Goal: Information Seeking & Learning: Learn about a topic

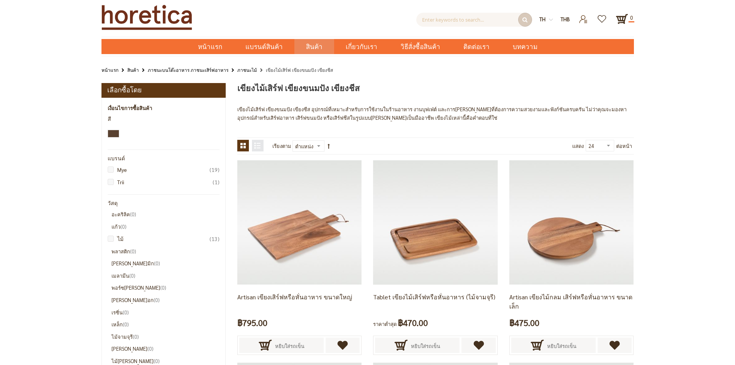
click at [108, 68] on link "หน้าแรก" at bounding box center [110, 70] width 17 height 8
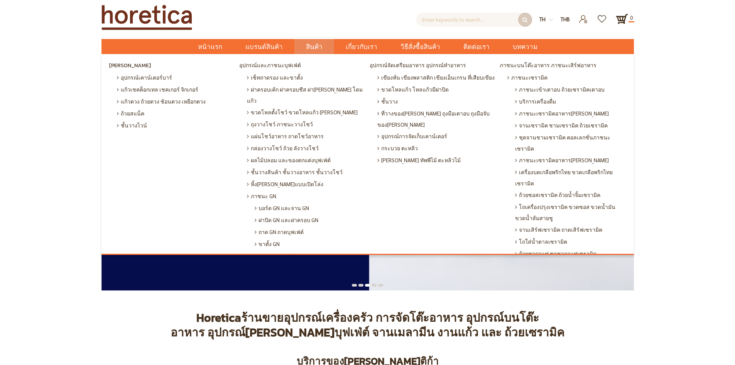
click at [320, 50] on span "สินค้า" at bounding box center [314, 47] width 17 height 16
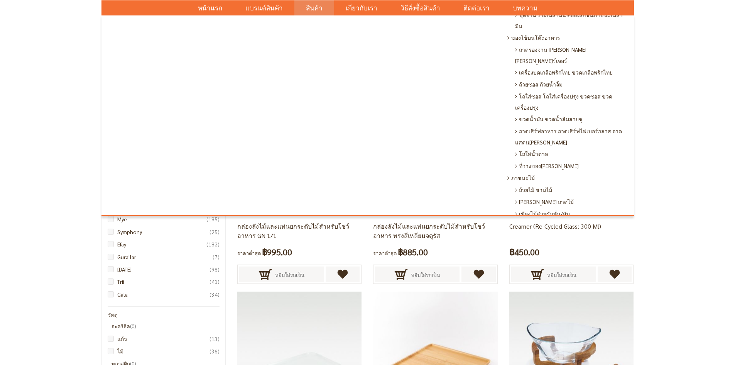
scroll to position [533, 0]
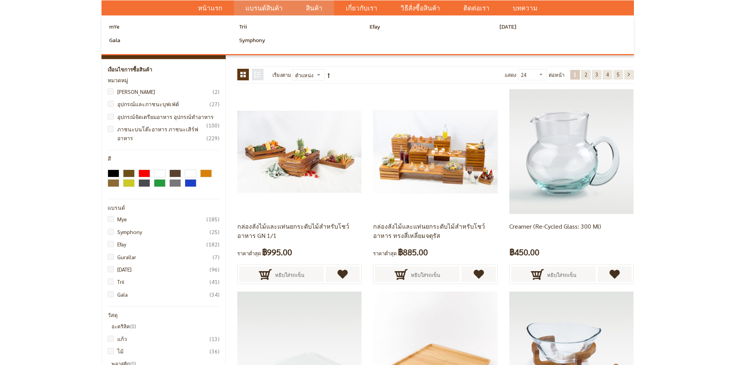
click at [266, 8] on span "แบรนด์สินค้า" at bounding box center [264, 8] width 37 height 16
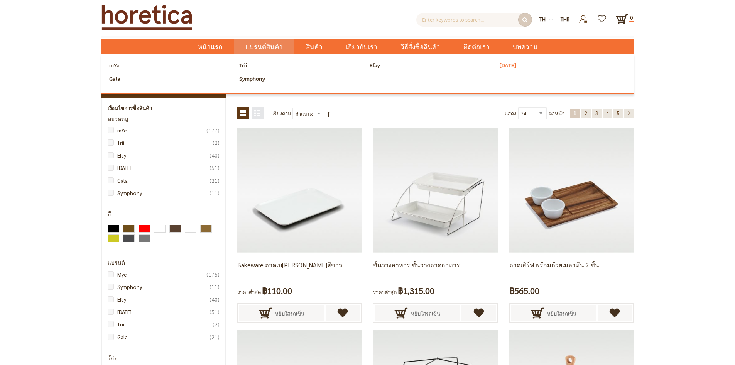
click at [502, 69] on span "[DATE]" at bounding box center [508, 66] width 17 height 12
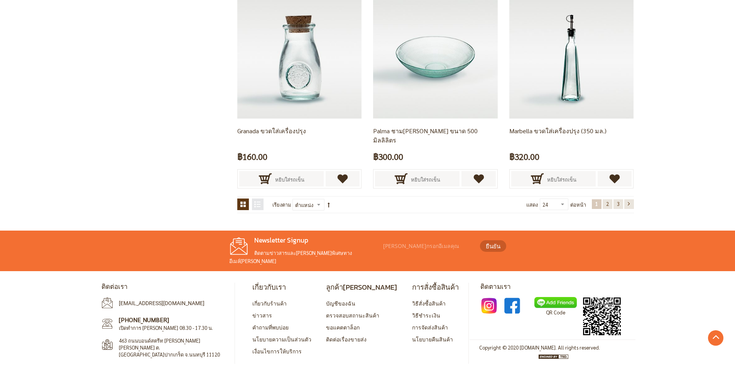
scroll to position [1591, 0]
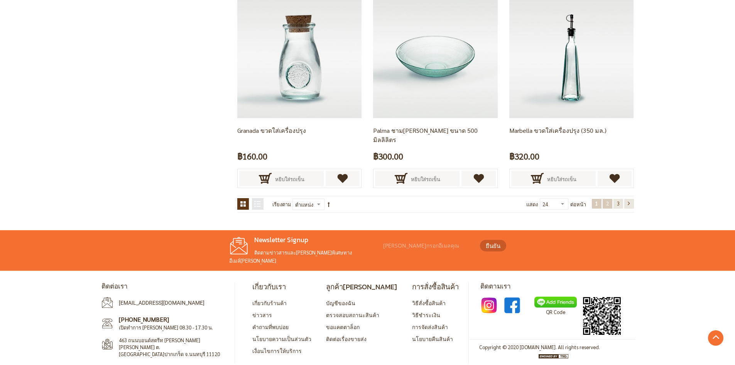
click at [610, 205] on link "หน้า 2" at bounding box center [608, 204] width 10 height 10
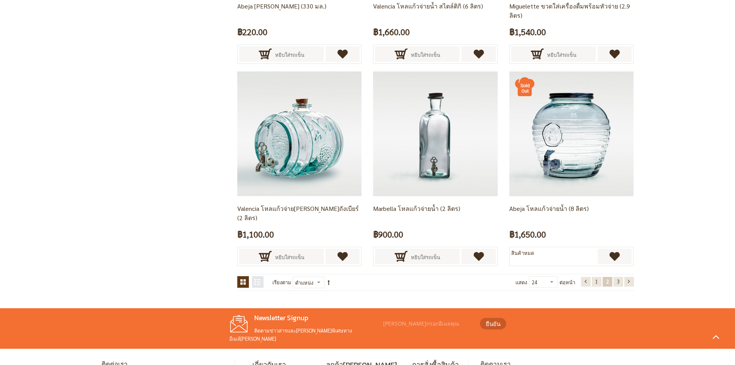
scroll to position [1591, 0]
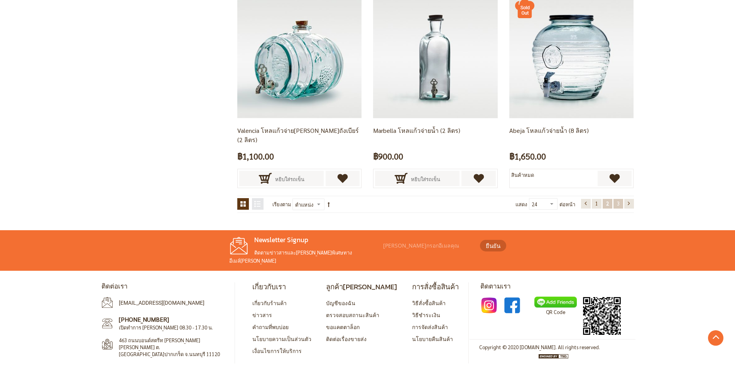
click at [618, 203] on span "3" at bounding box center [618, 203] width 3 height 7
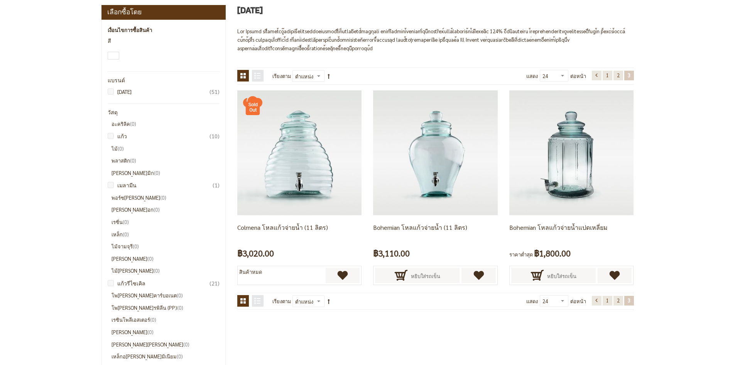
scroll to position [146, 0]
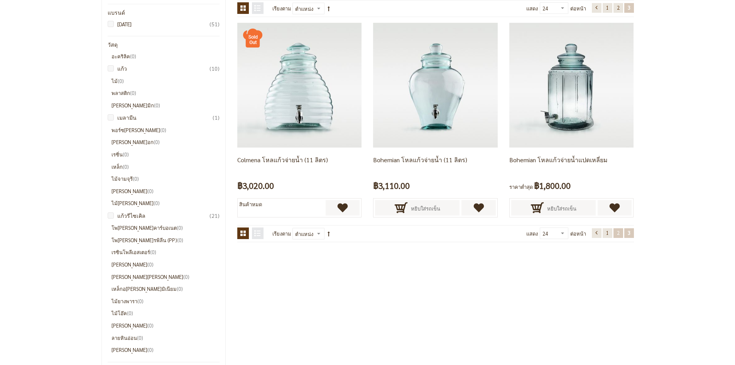
click at [614, 232] on link "หน้า 2" at bounding box center [619, 233] width 10 height 10
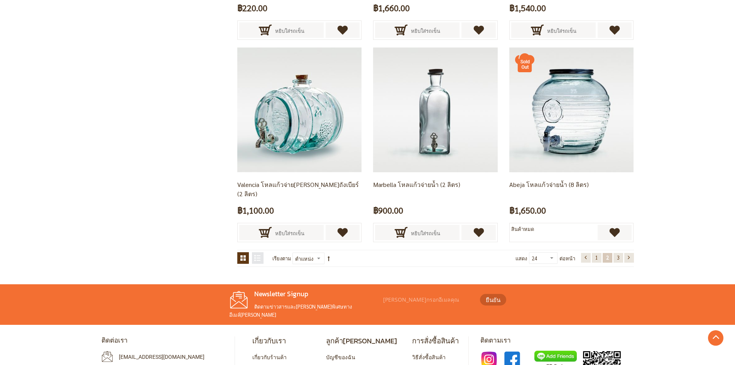
scroll to position [1591, 0]
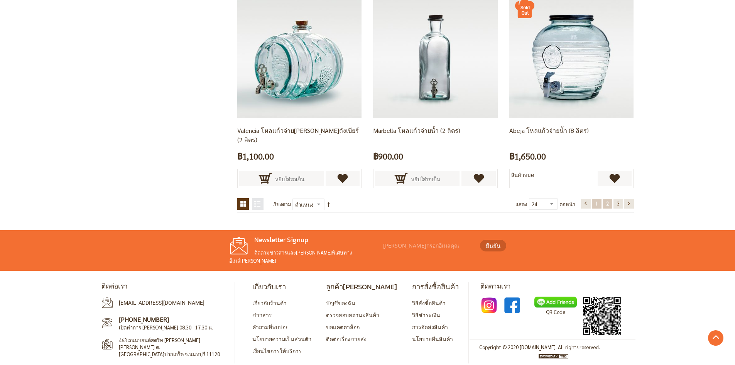
click at [594, 204] on link "หน้า 1" at bounding box center [597, 204] width 10 height 10
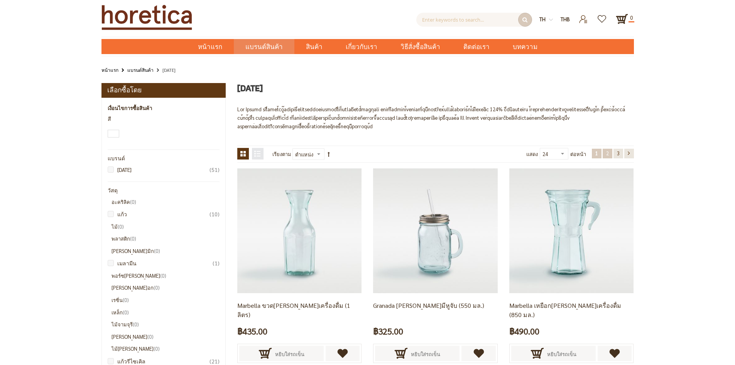
click at [606, 153] on link "หน้า 2" at bounding box center [608, 154] width 10 height 10
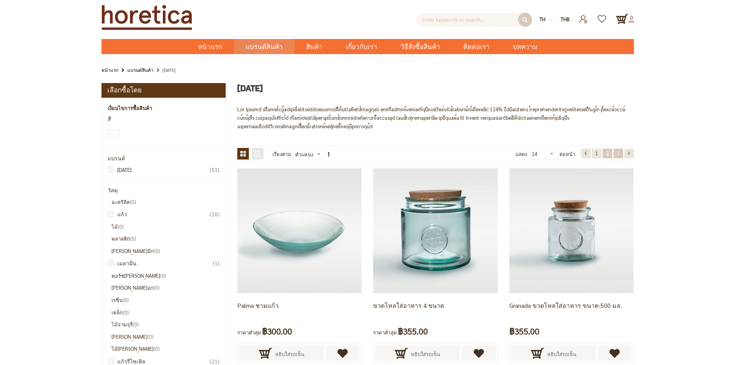
click at [617, 153] on link "หน้า 3" at bounding box center [619, 154] width 10 height 10
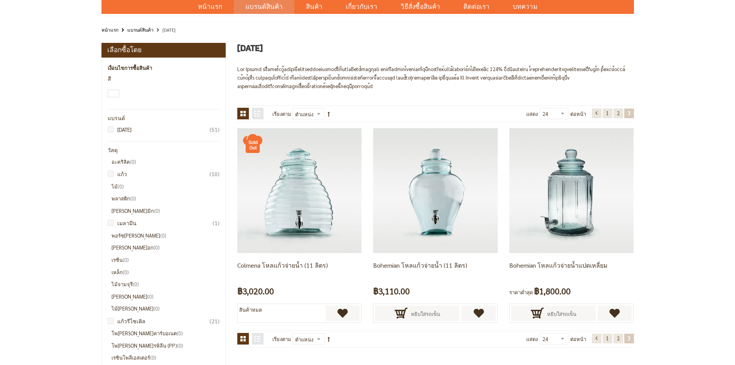
scroll to position [77, 0]
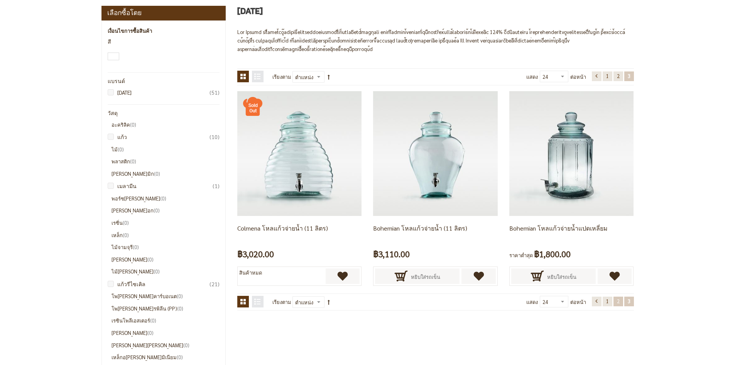
click at [617, 305] on link "หน้า 2" at bounding box center [619, 302] width 10 height 10
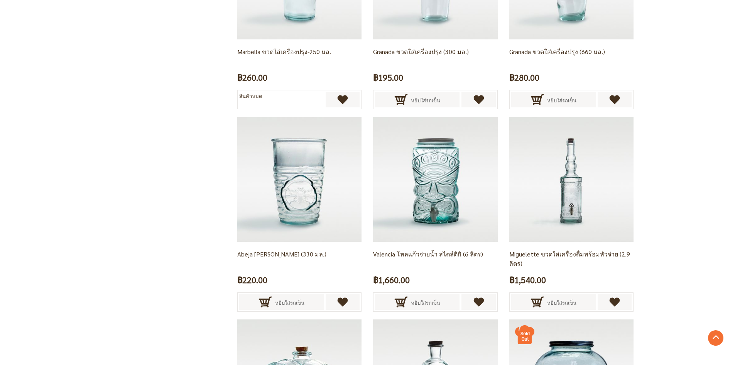
scroll to position [1497, 0]
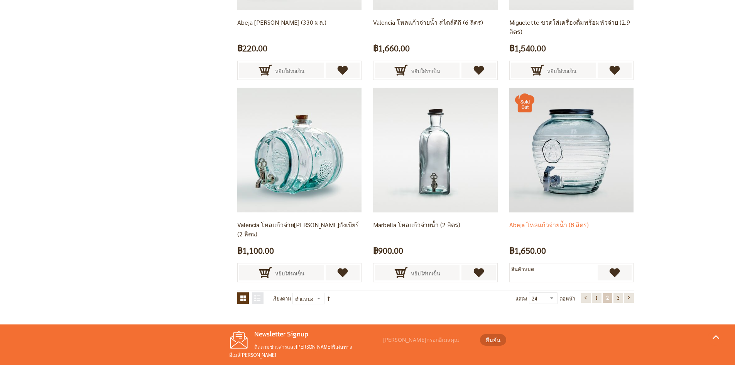
click at [589, 171] on img at bounding box center [572, 150] width 124 height 124
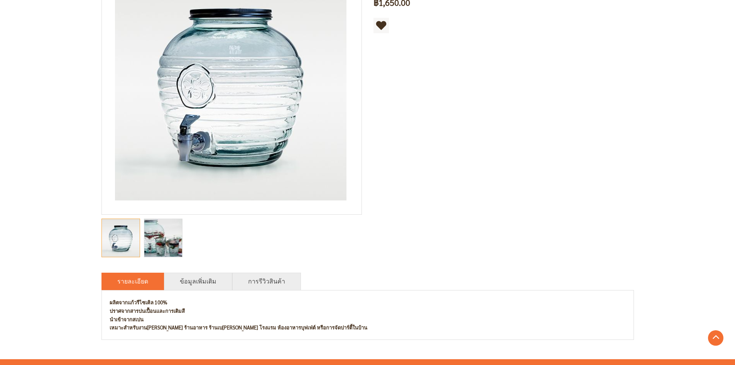
scroll to position [77, 0]
